Goal: Task Accomplishment & Management: Manage account settings

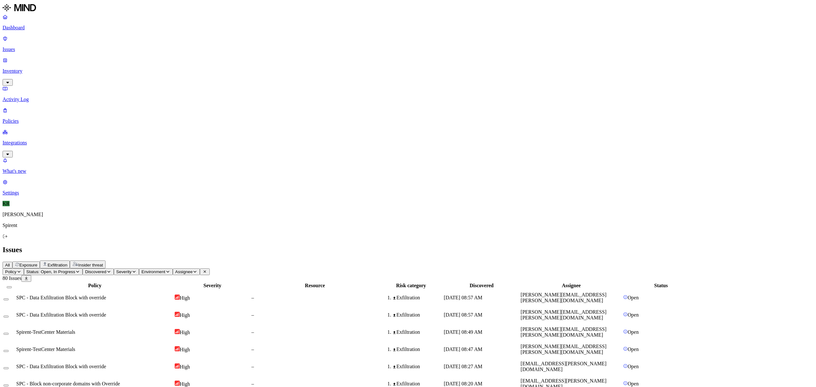
click at [193, 269] on span "Assignee" at bounding box center [184, 271] width 18 height 5
type input "[PERSON_NAME]"
click at [273, 62] on div "[PERSON_NAME][EMAIL_ADDRESS][DOMAIN_NAME]" at bounding box center [297, 63] width 62 height 17
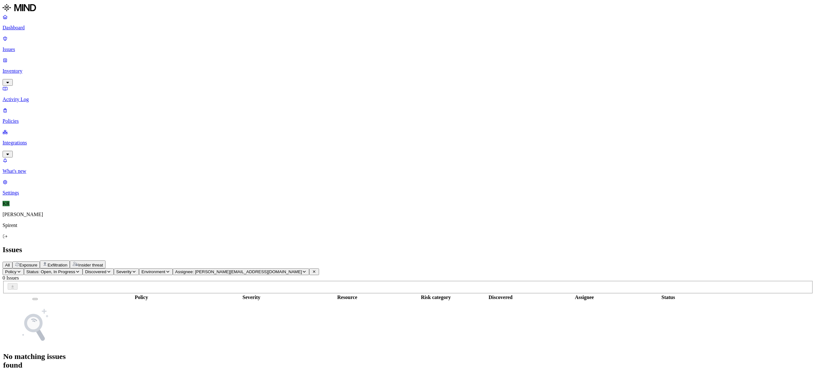
click at [32, 68] on p "Inventory" at bounding box center [408, 71] width 811 height 6
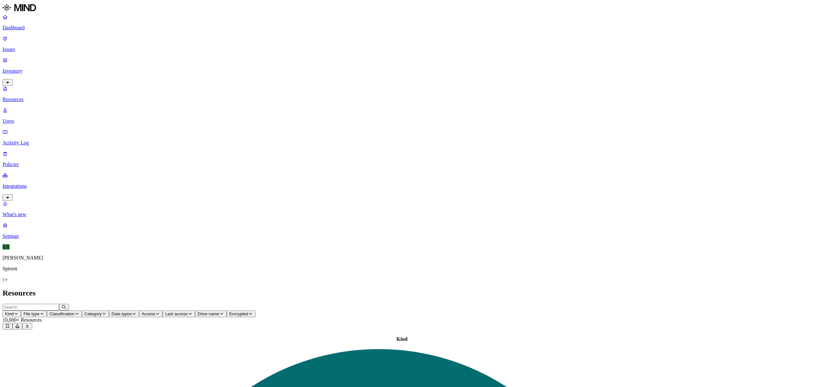
click at [27, 172] on link "Integrations" at bounding box center [408, 185] width 811 height 27
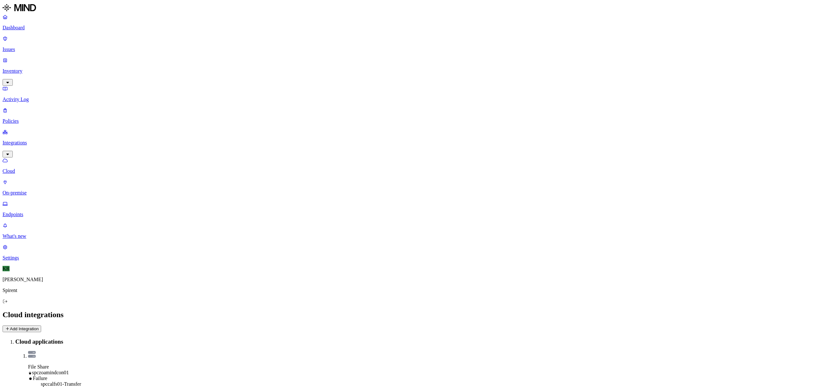
click at [30, 212] on p "Endpoints" at bounding box center [408, 215] width 811 height 6
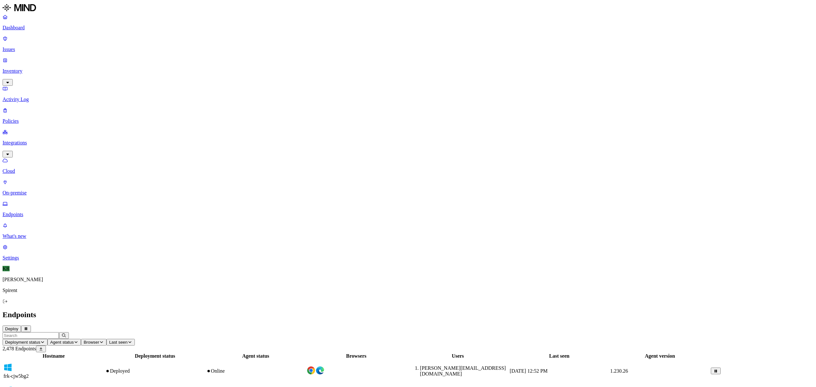
click at [59, 332] on input "text" at bounding box center [31, 335] width 56 height 7
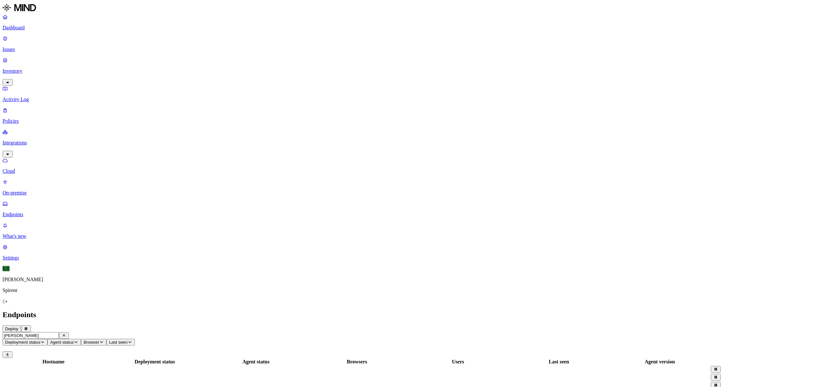
type input "[PERSON_NAME]"
click at [72, 310] on main "Endpoints Deploy [PERSON_NAME] status Agent status Browser Last seen 0 Endpoint…" at bounding box center [408, 368] width 811 height 116
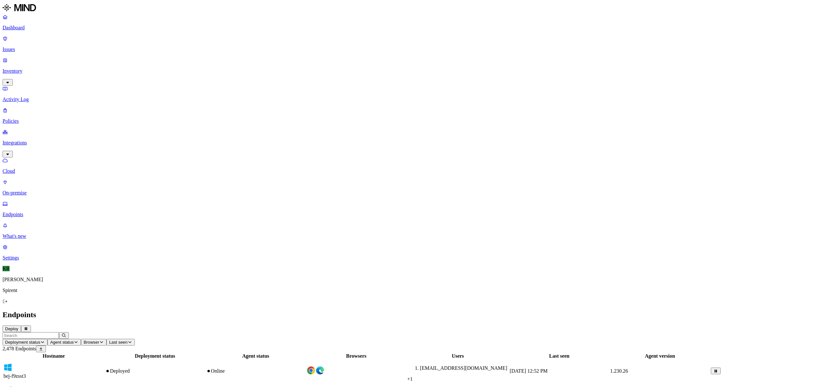
drag, startPoint x: 19, startPoint y: 54, endPoint x: 19, endPoint y: 50, distance: 3.8
click at [19, 68] on p "Inventory" at bounding box center [408, 71] width 811 height 6
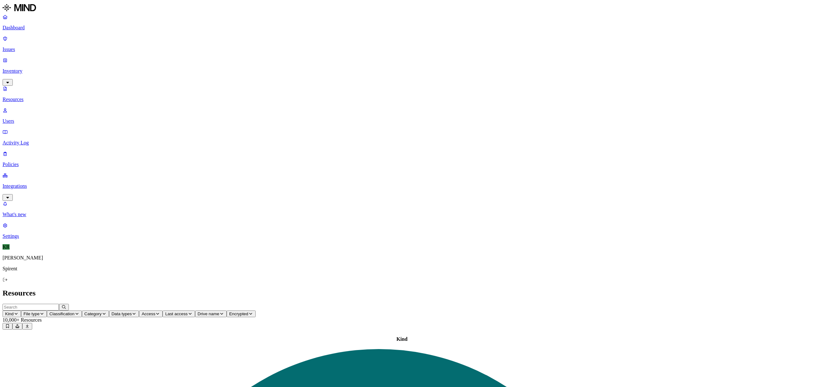
click at [25, 118] on p "Users" at bounding box center [408, 121] width 811 height 6
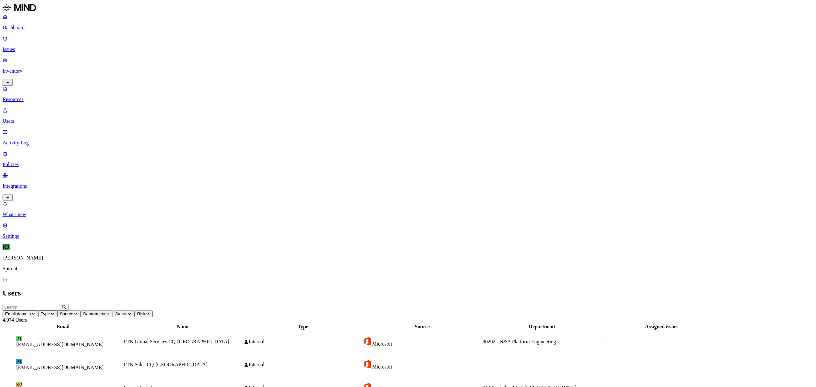
click at [59, 304] on input "text" at bounding box center [31, 307] width 56 height 7
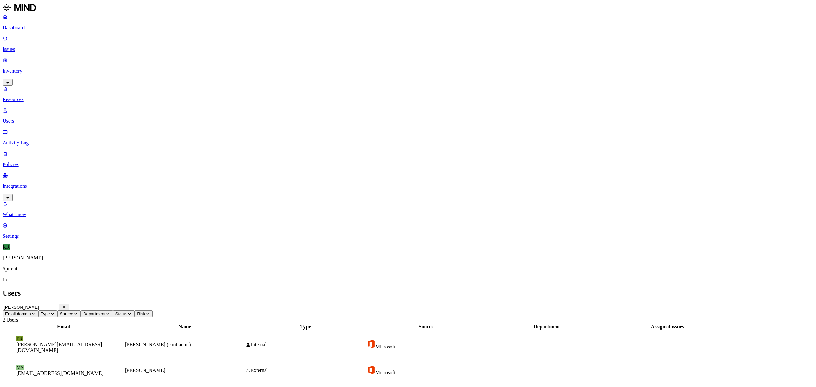
type input "[PERSON_NAME]"
click at [109, 331] on td "ER [PERSON_NAME][EMAIL_ADDRESS][DOMAIN_NAME]" at bounding box center [63, 345] width 121 height 28
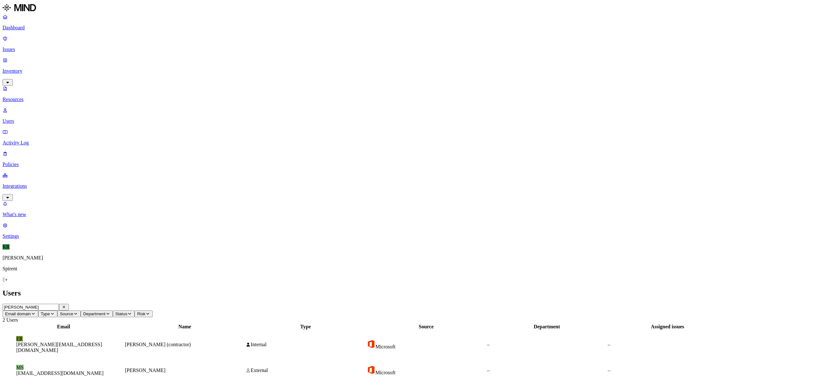
click at [18, 172] on link "Integrations" at bounding box center [408, 185] width 811 height 27
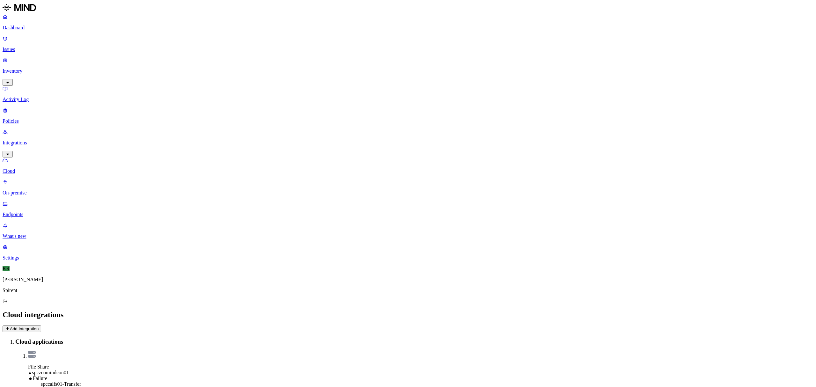
click at [19, 201] on link "Endpoints" at bounding box center [408, 209] width 811 height 17
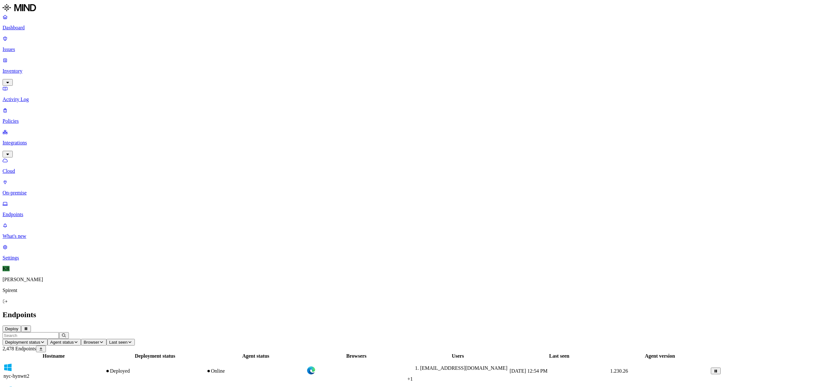
click at [59, 332] on input "text" at bounding box center [31, 335] width 56 height 7
click at [91, 366] on div "eat-8sssl33" at bounding box center [54, 374] width 101 height 16
drag, startPoint x: 115, startPoint y: 18, endPoint x: 73, endPoint y: 19, distance: 41.4
click at [73, 310] on main "Endpoints Deploy EAT-8SSSL33 Deployment status Agent status Browser Last seen 1…" at bounding box center [408, 349] width 811 height 78
drag, startPoint x: 118, startPoint y: 20, endPoint x: 62, endPoint y: 21, distance: 56.4
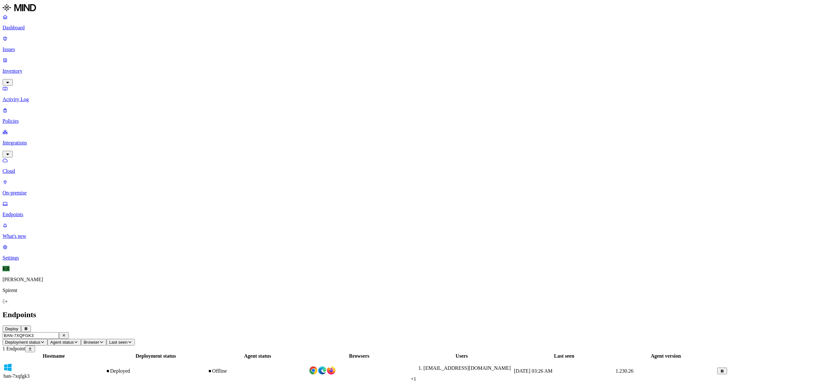
click at [62, 21] on div "Dashboard Issues Inventory Activity Log Policies Integrations Cloud On-premise …" at bounding box center [408, 193] width 811 height 380
type input "BEJ-GCPQJR3"
click at [105, 360] on td "bej-gcpqjr3" at bounding box center [53, 368] width 101 height 17
click at [9, 384] on icon "button" at bounding box center [7, 385] width 3 height 3
click at [27, 47] on p "Issues" at bounding box center [408, 50] width 811 height 6
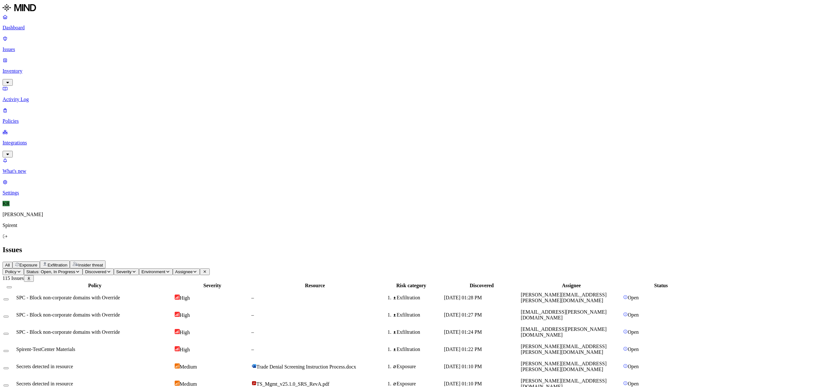
click at [251, 289] on td "High" at bounding box center [212, 297] width 76 height 17
click at [75, 269] on span "Status: Open, In Progress" at bounding box center [50, 271] width 49 height 5
click at [121, 86] on span "Resolved" at bounding box center [129, 88] width 19 height 5
click at [220, 268] on button "Assignee" at bounding box center [206, 271] width 27 height 7
type input "[PERSON_NAME].fine"
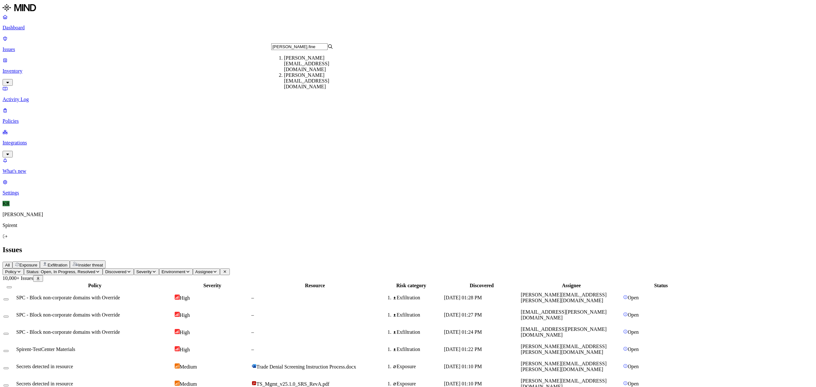
click at [289, 58] on div "[PERSON_NAME][EMAIL_ADDRESS][DOMAIN_NAME]" at bounding box center [315, 63] width 62 height 17
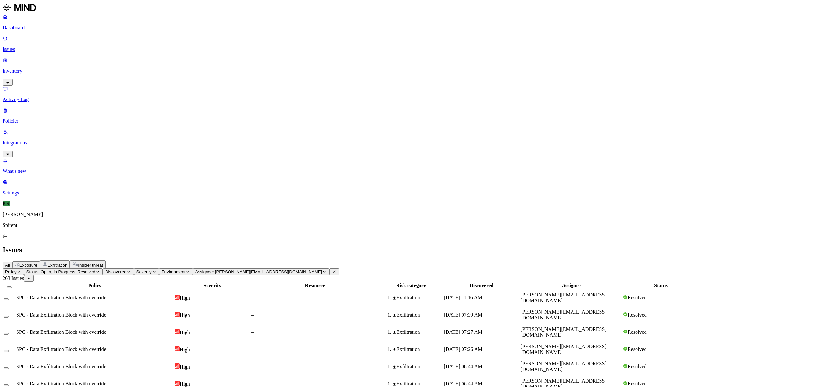
click at [251, 289] on td "High" at bounding box center [212, 297] width 76 height 17
click at [250, 312] on div "High" at bounding box center [213, 315] width 76 height 6
click at [67, 263] on span "Exfiltration" at bounding box center [57, 265] width 20 height 5
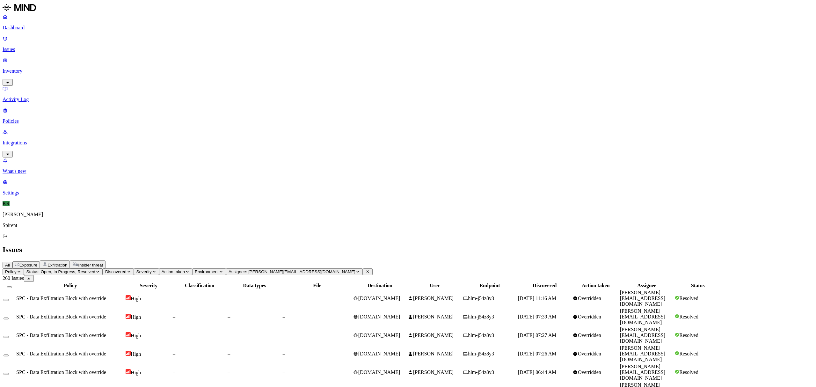
scroll to position [74, 0]
